Goal: Information Seeking & Learning: Learn about a topic

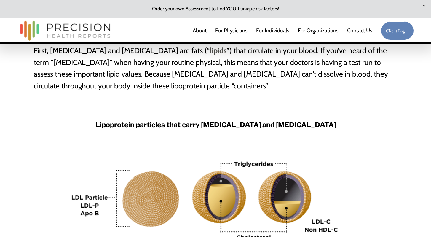
scroll to position [271, 0]
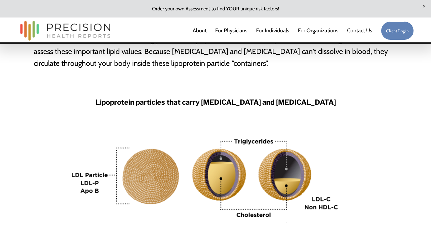
scroll to position [290, 0]
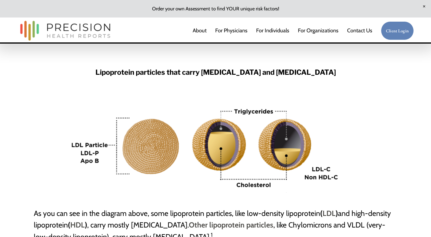
scroll to position [322, 0]
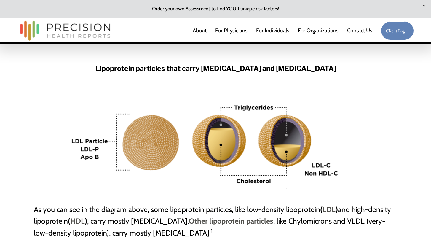
click at [54, 105] on div "What you Need to Know About High Atherogenic Particle Number (LDL-P or ApoB) No…" at bounding box center [215, 210] width 431 height 910
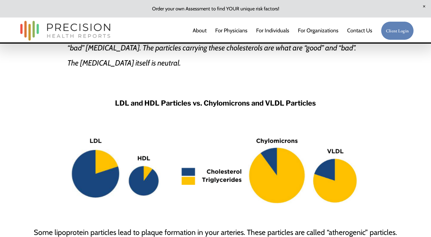
scroll to position [549, 0]
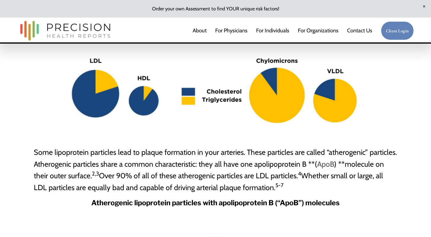
scroll to position [631, 0]
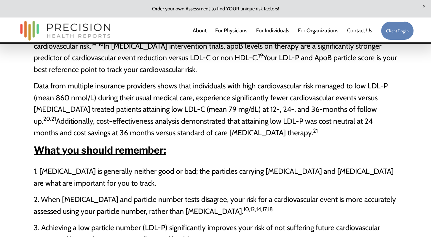
scroll to position [1233, 0]
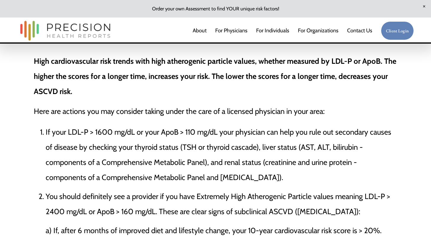
scroll to position [1462, 0]
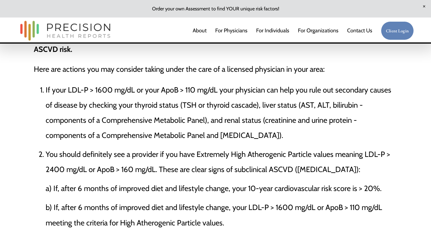
scroll to position [1505, 0]
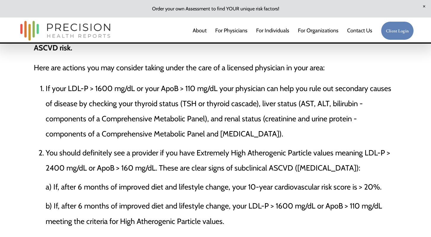
click at [39, 168] on ol "If your LDL-P > 1600 mg/dL or your ApoB > 110 mg/dL your physician can help you…" at bounding box center [215, 219] width 363 height 277
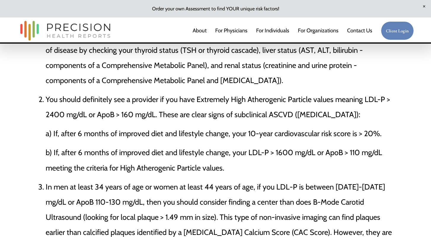
scroll to position [1558, 0]
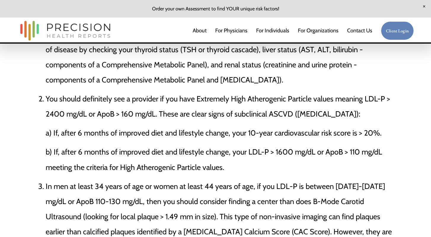
click at [23, 162] on div "As atherogenic particle levels increase in your bloodstream, more particles dep…" at bounding box center [215, 196] width 431 height 1420
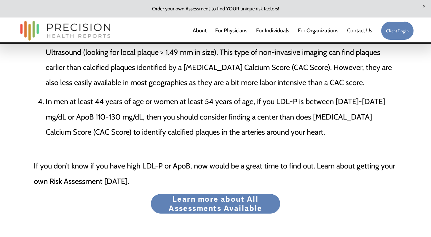
scroll to position [1724, 0]
